Goal: Check status: Check status

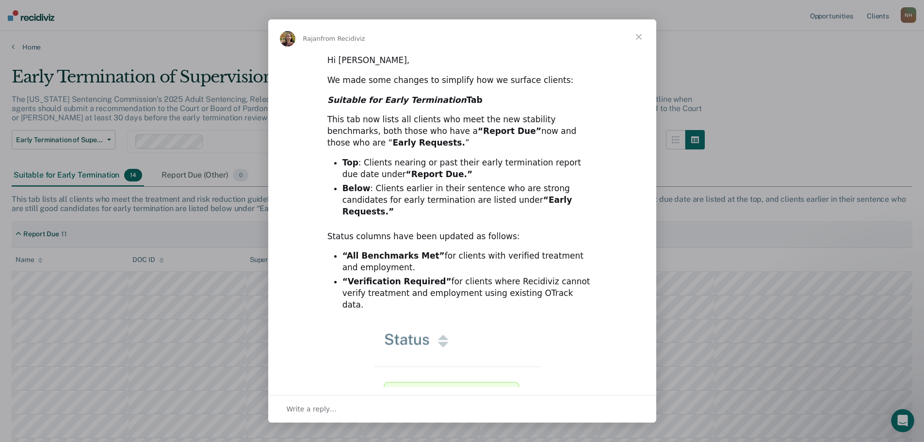
click at [639, 36] on span "Close" at bounding box center [638, 36] width 35 height 35
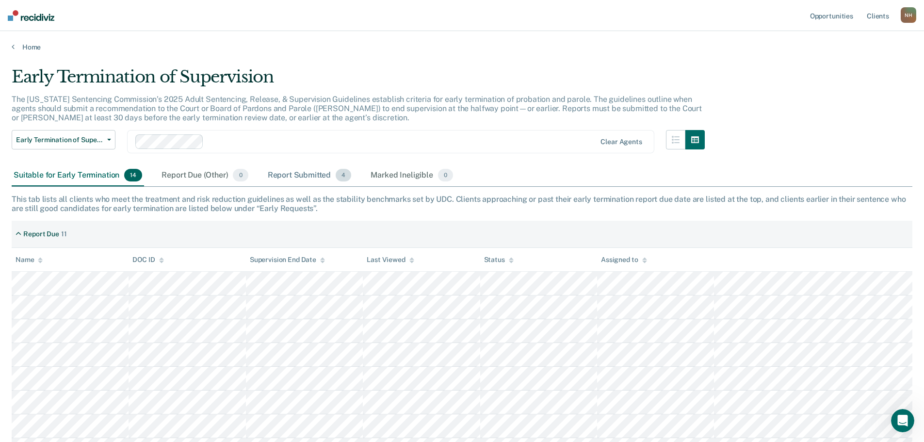
click at [287, 176] on div "Report Submitted 4" at bounding box center [310, 175] width 88 height 21
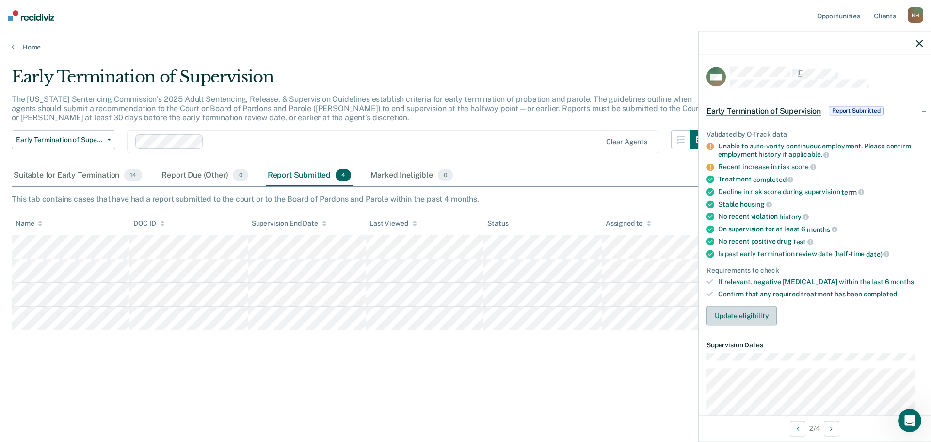
click at [745, 320] on button "Update eligibility" at bounding box center [741, 314] width 70 height 19
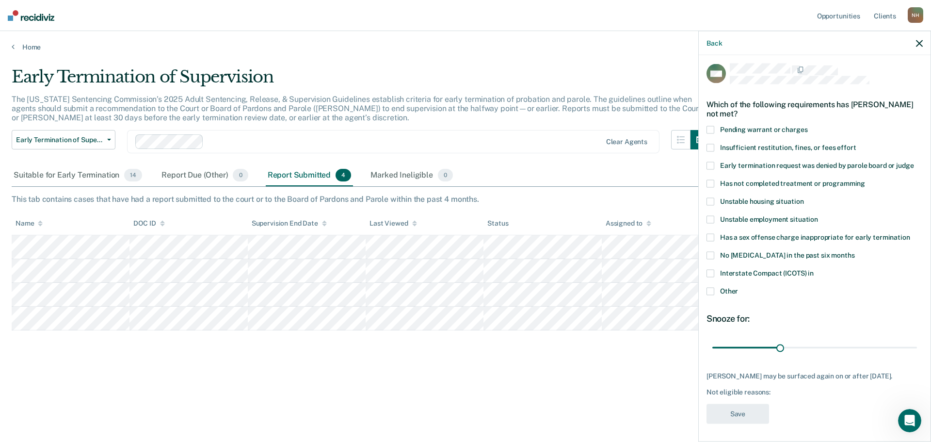
scroll to position [4, 0]
click at [720, 44] on button "Back" at bounding box center [714, 43] width 16 height 8
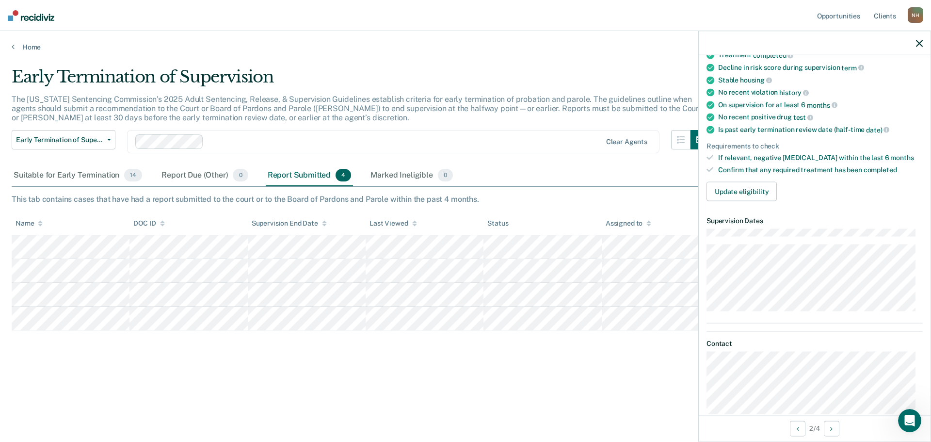
scroll to position [0, 0]
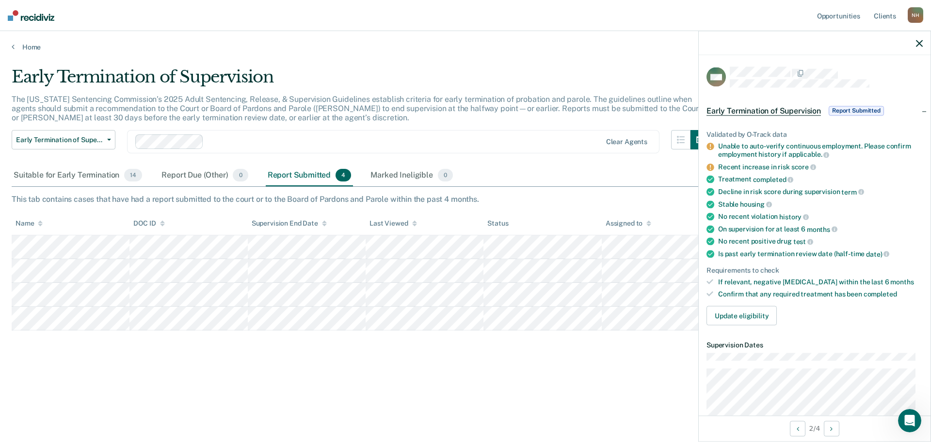
click at [560, 169] on div "Suitable for Early Termination 14 Report Due (Other) 0 Report Submitted 4 Marke…" at bounding box center [466, 176] width 908 height 22
click at [921, 45] on icon "button" at bounding box center [919, 43] width 7 height 7
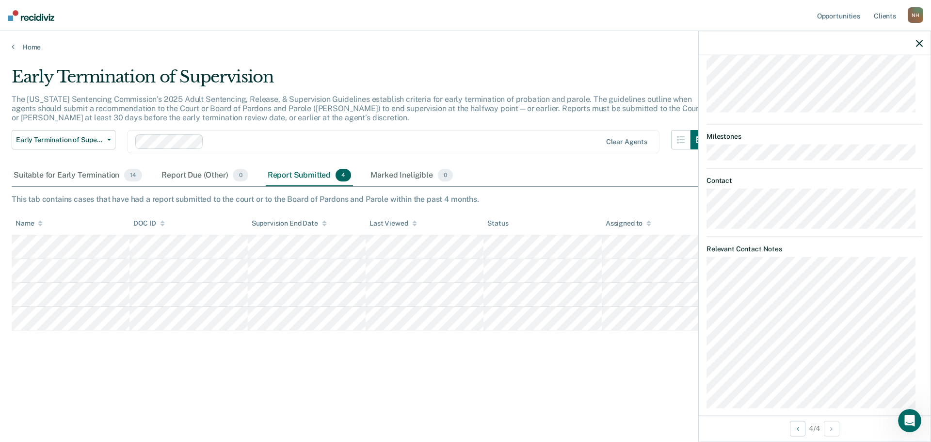
scroll to position [343, 0]
